Goal: Information Seeking & Learning: Learn about a topic

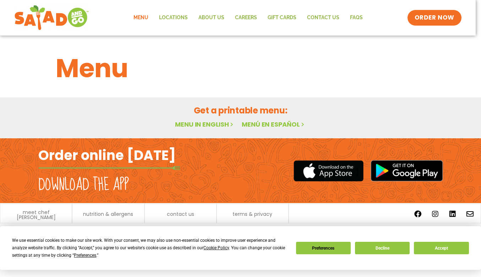
click at [202, 120] on link "Menu in English" at bounding box center [205, 124] width 60 height 9
click at [383, 248] on button "Decline" at bounding box center [382, 247] width 55 height 12
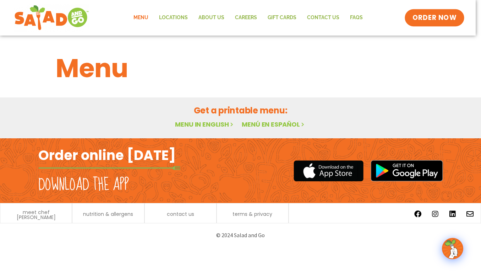
click at [437, 22] on link "ORDER NOW" at bounding box center [435, 17] width 60 height 17
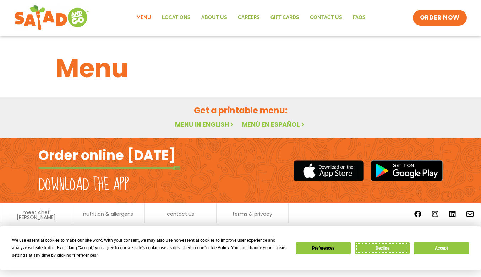
click at [380, 249] on button "Decline" at bounding box center [382, 247] width 55 height 12
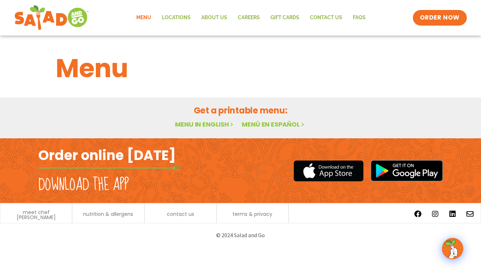
click at [209, 125] on link "Menu in English" at bounding box center [205, 124] width 60 height 9
